Goal: Task Accomplishment & Management: Manage account settings

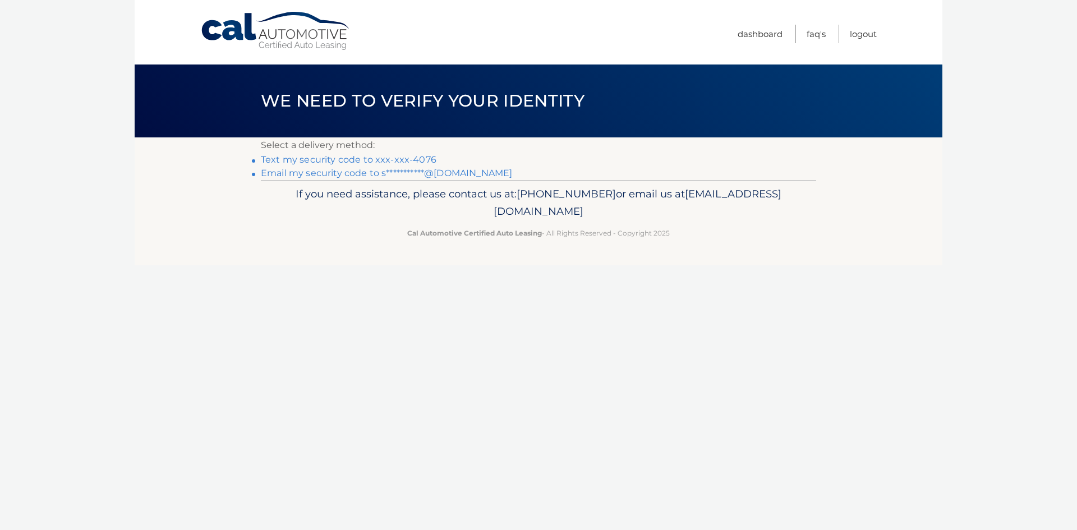
click at [412, 158] on link "Text my security code to xxx-xxx-4076" at bounding box center [349, 159] width 176 height 11
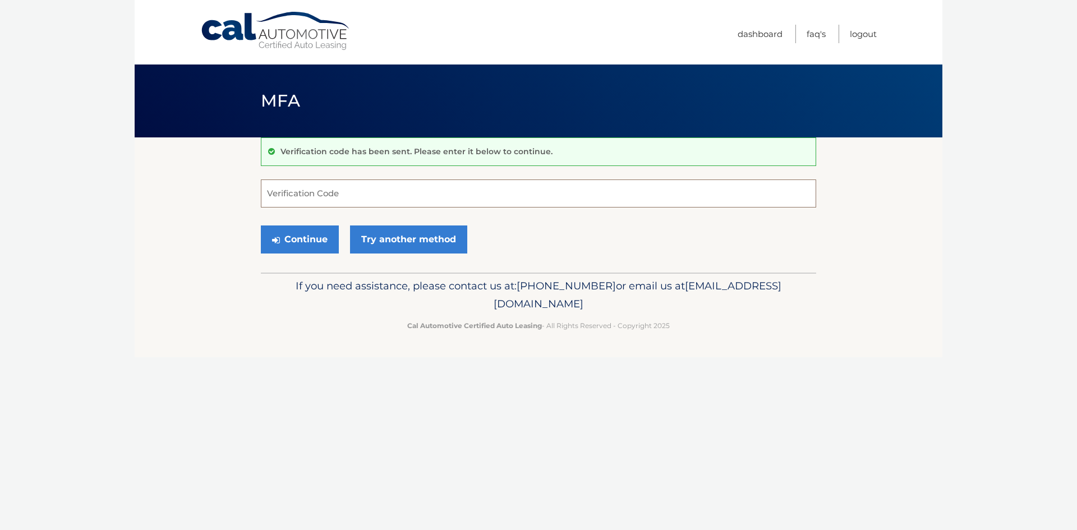
click at [347, 183] on input "Verification Code" at bounding box center [539, 194] width 556 height 28
type input "930939"
click at [261, 226] on button "Continue" at bounding box center [300, 240] width 78 height 28
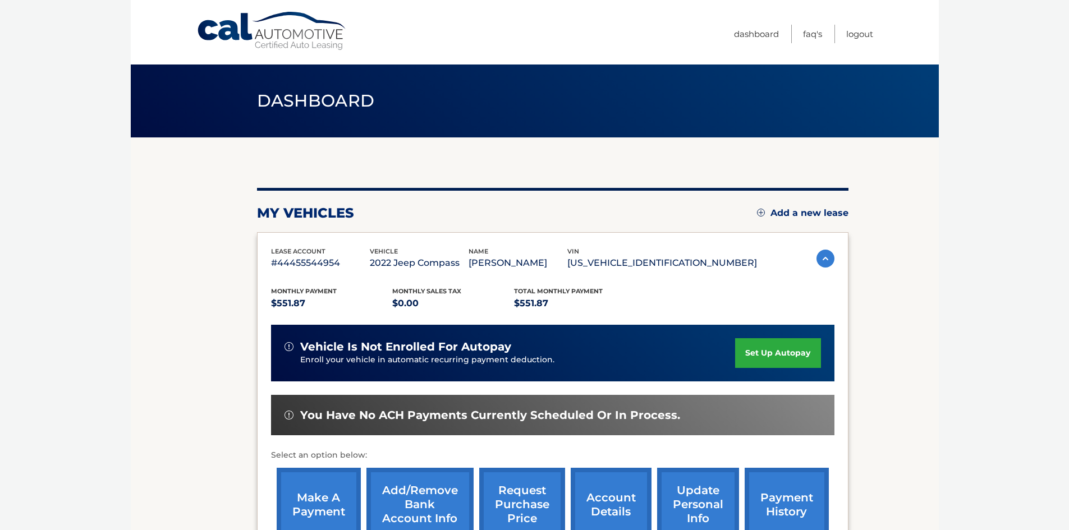
click at [347, 191] on div "my vehicles Add a new lease lease account #44455544954 vehicle 2022 Jeep Compas…" at bounding box center [552, 374] width 591 height 373
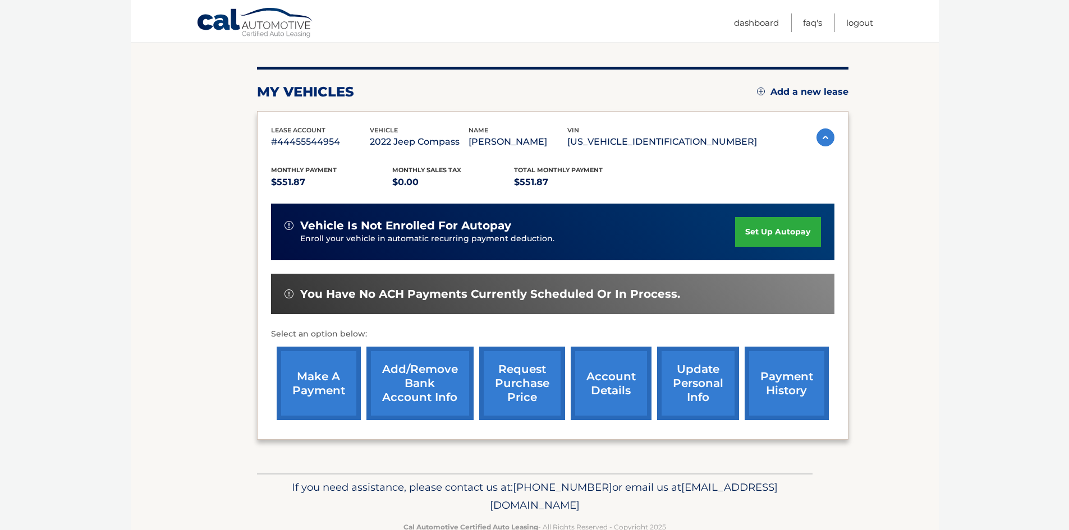
scroll to position [150, 0]
